Goal: Check status: Check status

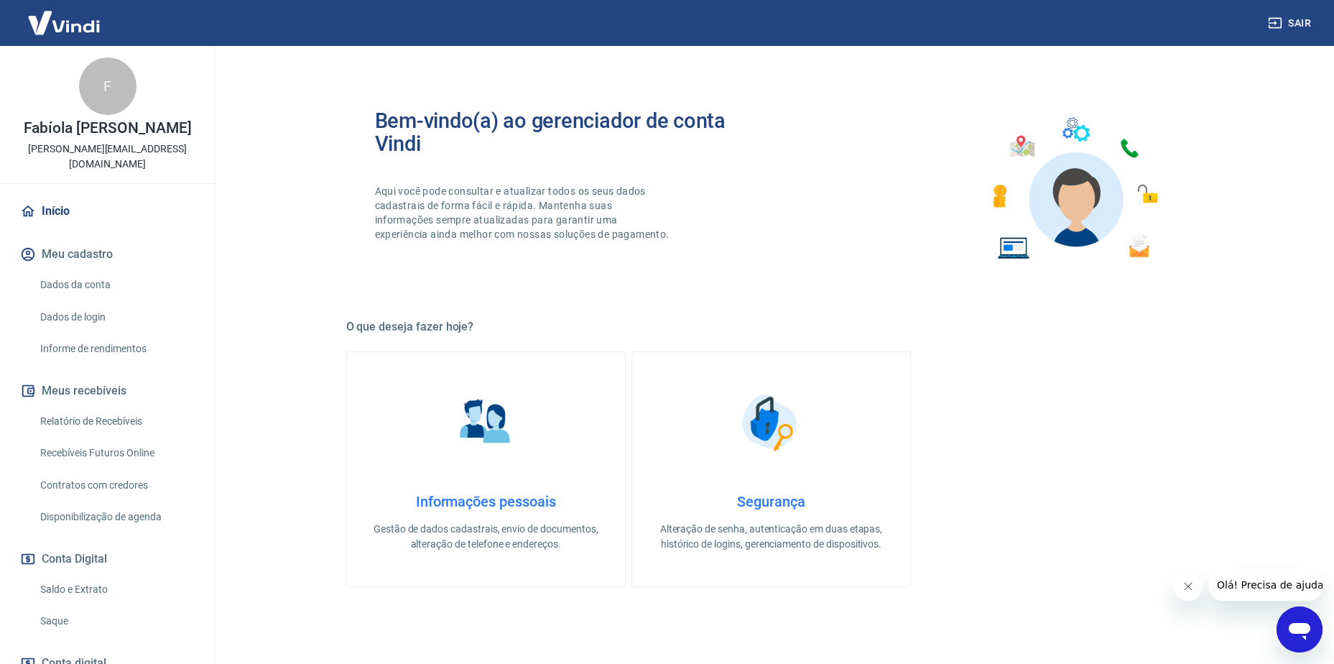
click at [99, 413] on link "Relatório de Recebíveis" at bounding box center [115, 421] width 163 height 29
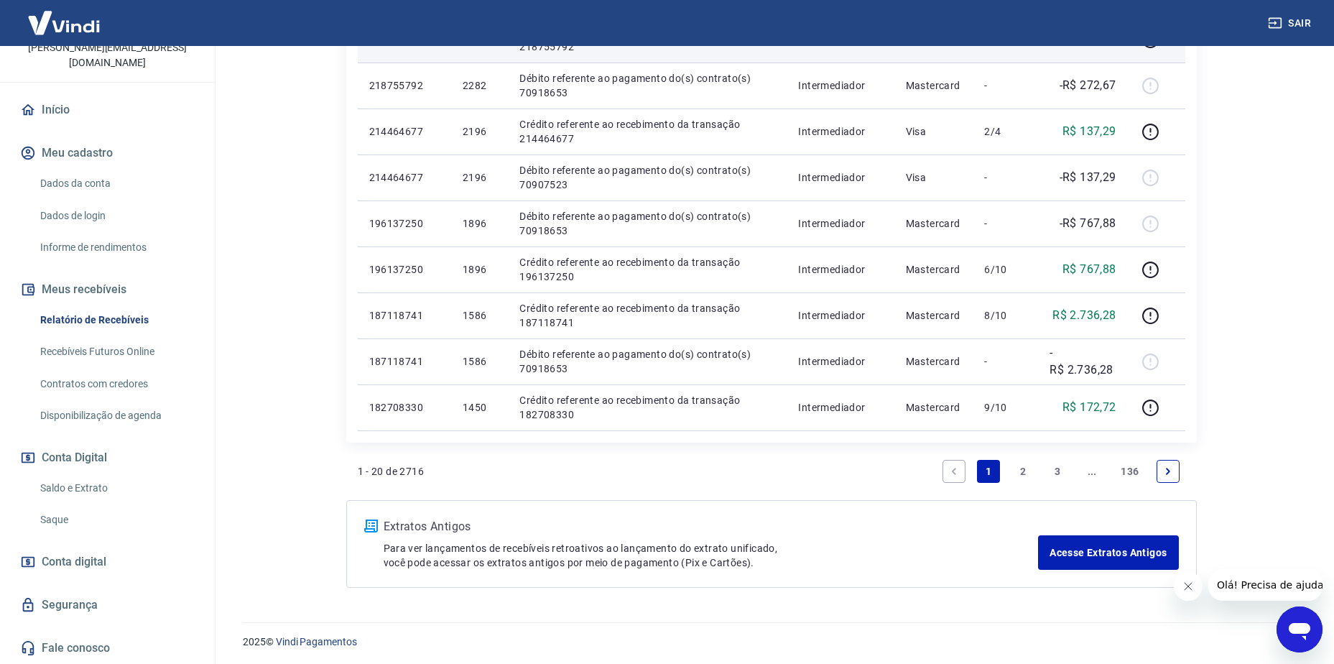
scroll to position [994, 0]
click at [1027, 466] on link "2" at bounding box center [1023, 468] width 23 height 23
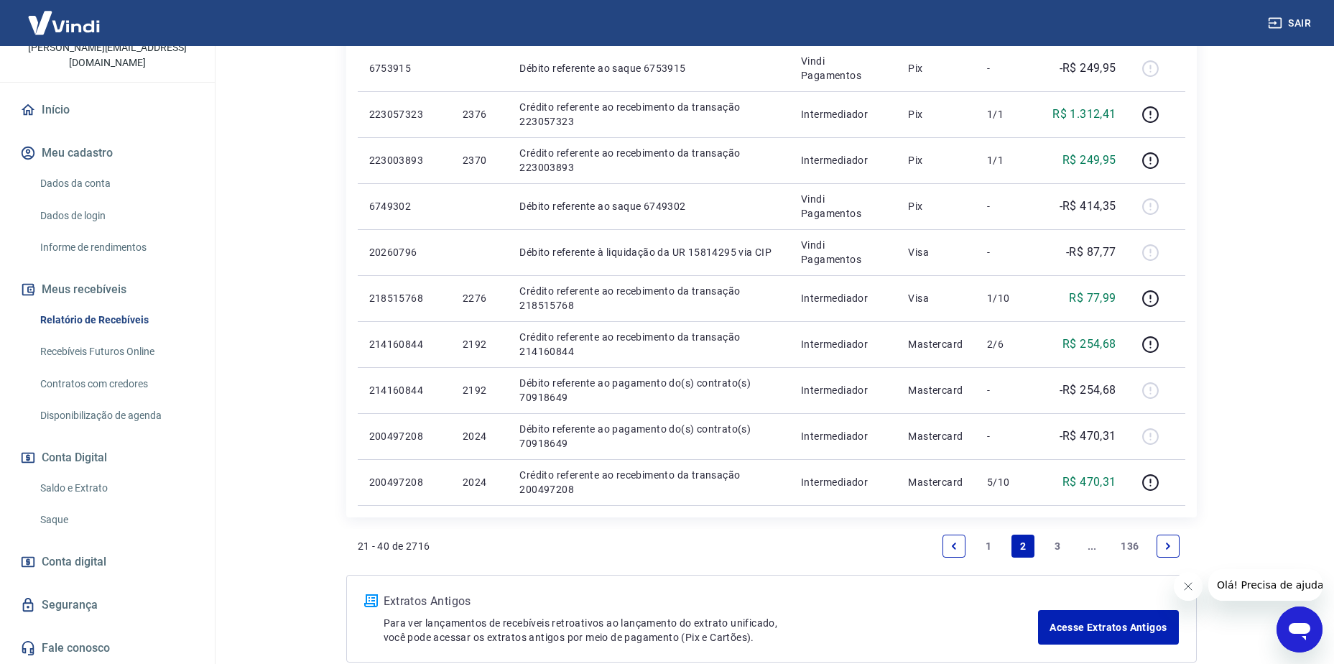
scroll to position [923, 0]
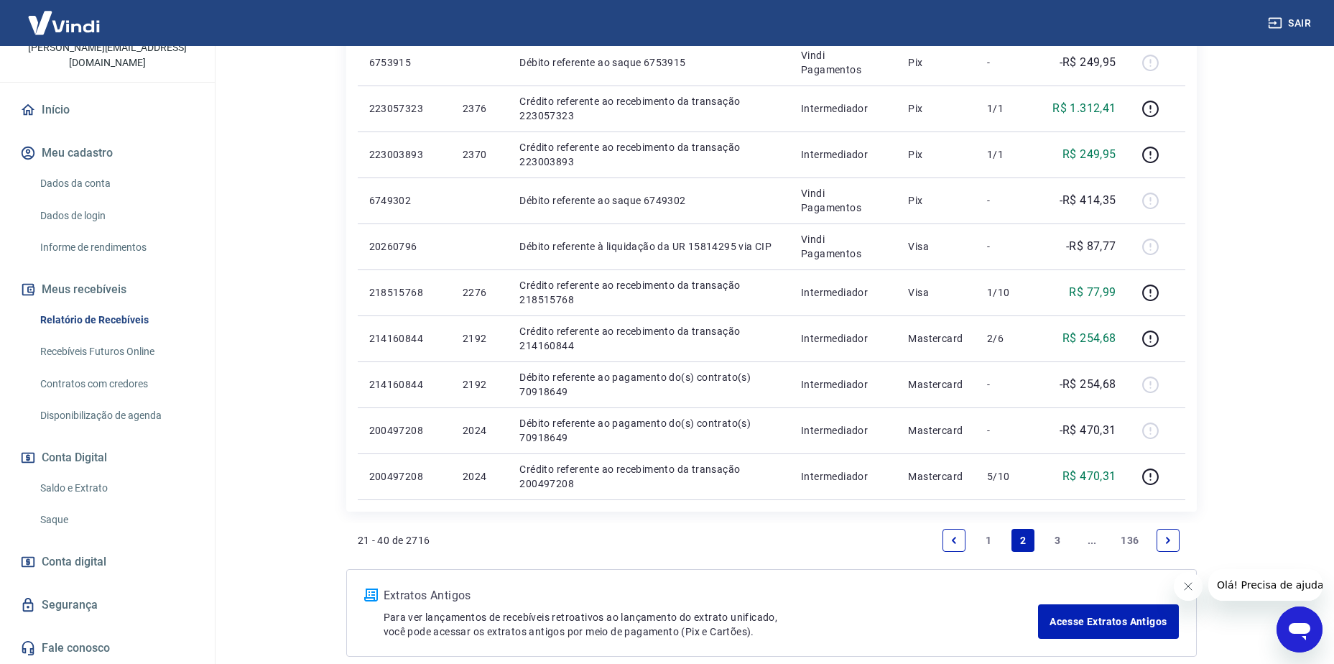
click at [1054, 543] on link "3" at bounding box center [1057, 540] width 23 height 23
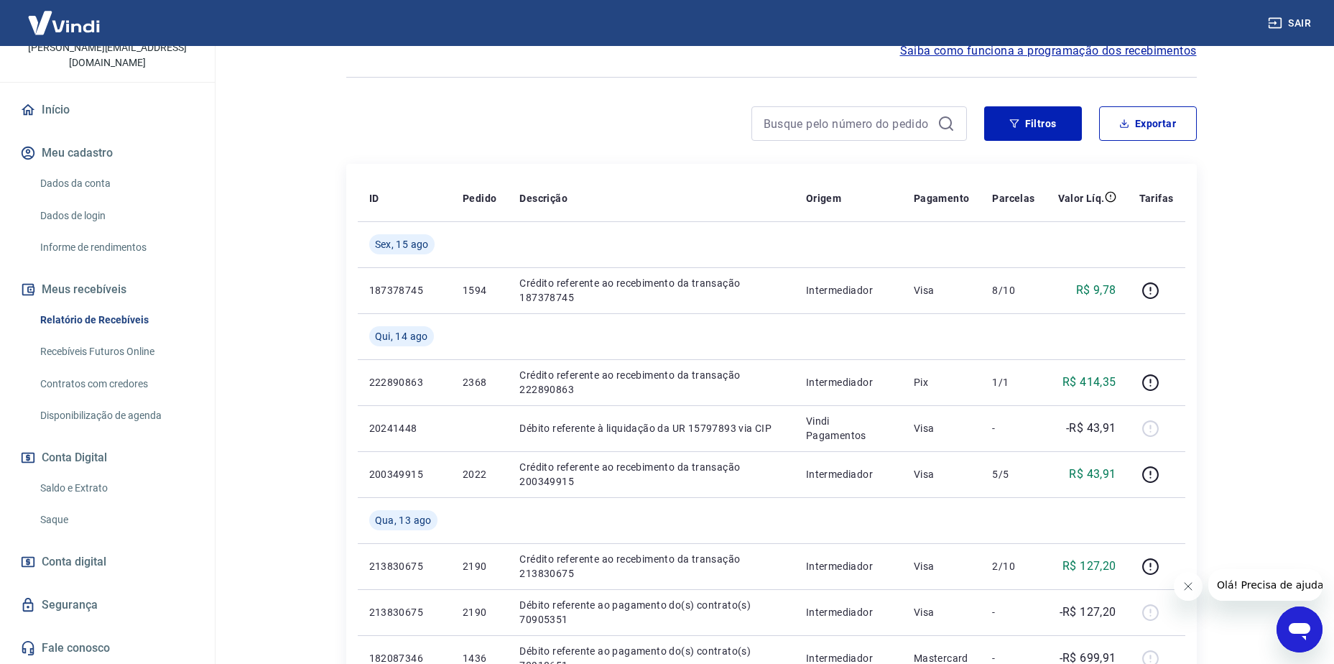
scroll to position [144, 0]
